Goal: Navigation & Orientation: Find specific page/section

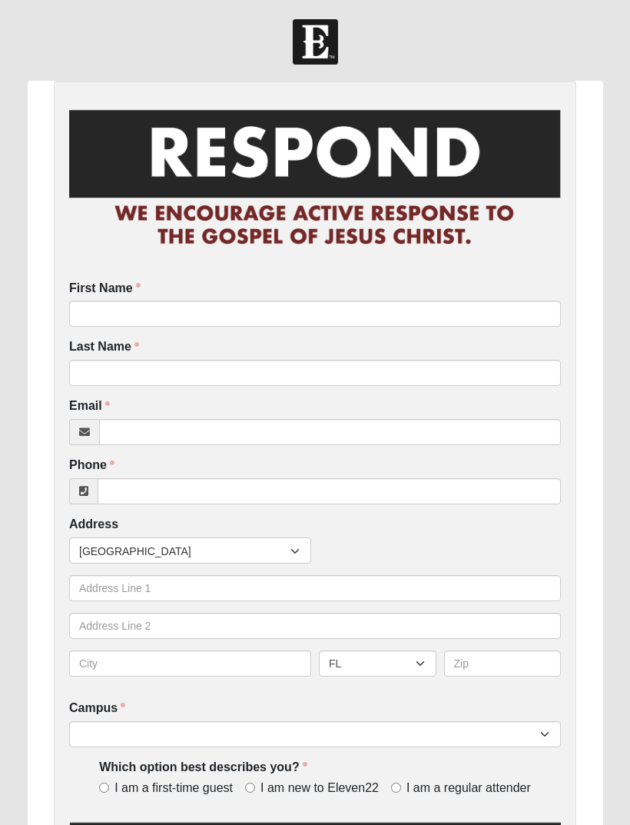
click at [613, 385] on div "Work Entry First Name First Name is required. Last Name Last Name is required. …" at bounding box center [315, 829] width 599 height 1496
click at [553, 547] on div "Countries United States ------------------------ Afghanistan Aland Islands Alba…" at bounding box center [315, 550] width 500 height 26
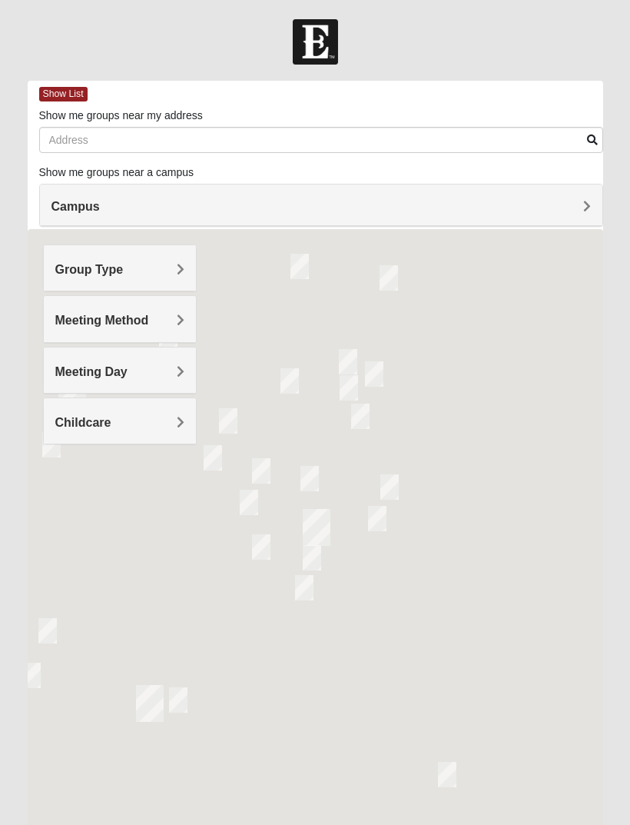
scroll to position [77, 0]
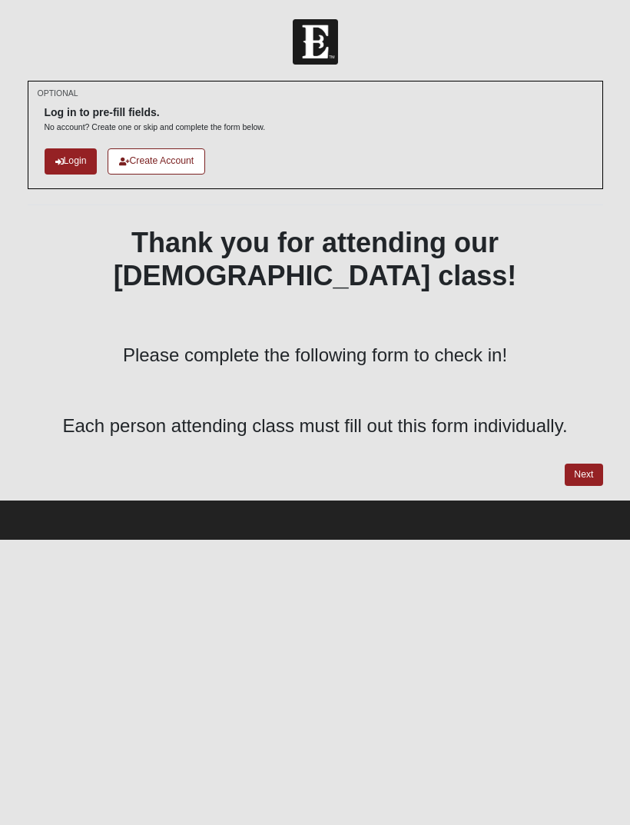
click at [72, 540] on html "Log In Baptism Class Check In Events Baptism Class Check In Error OPTIONAL" at bounding box center [315, 270] width 630 height 540
